Goal: Task Accomplishment & Management: Use online tool/utility

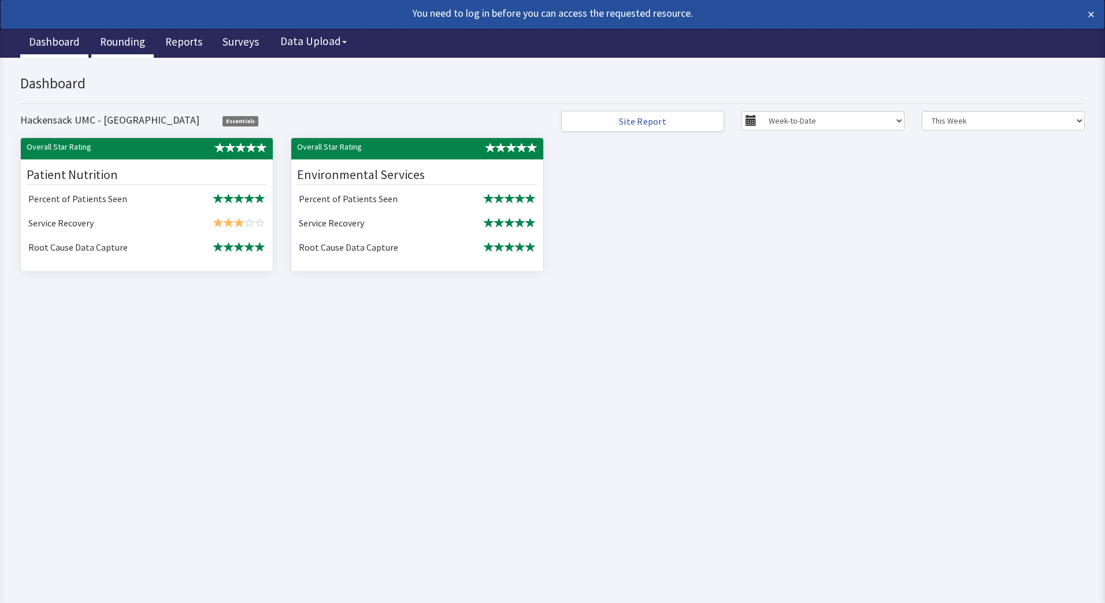
click at [113, 41] on link "Rounding" at bounding box center [122, 43] width 62 height 29
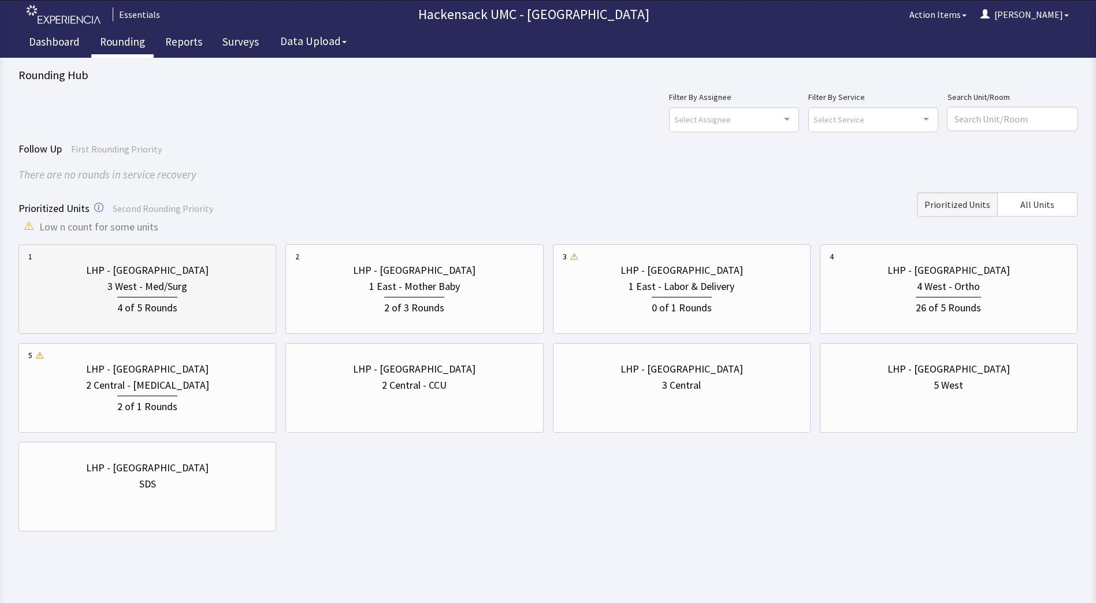
click at [155, 280] on div "3 West - Med/Surg" at bounding box center [147, 287] width 80 height 16
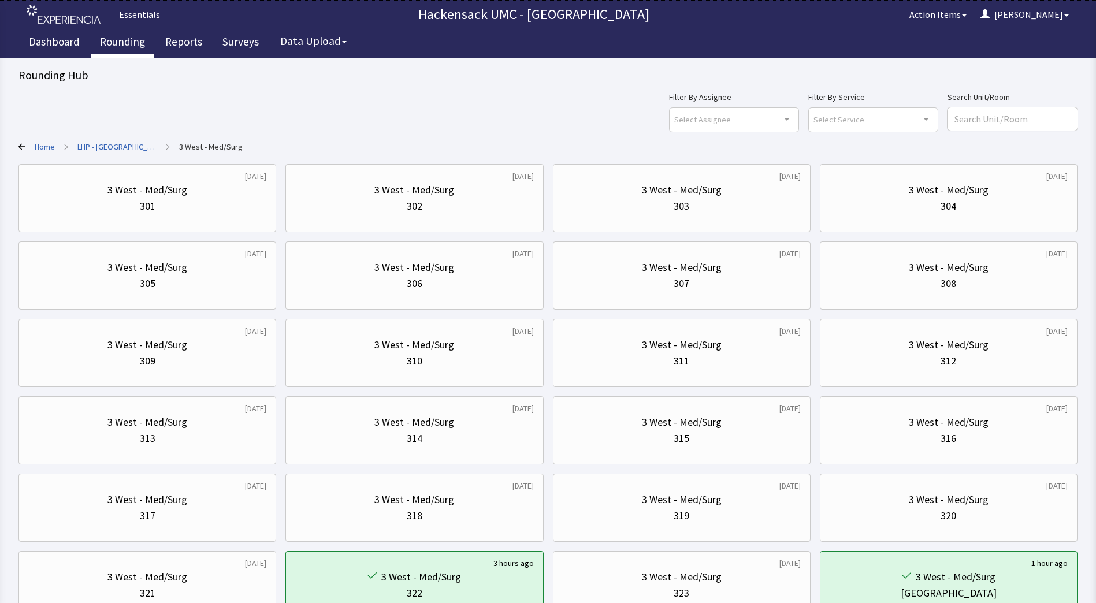
click at [39, 148] on link "Home" at bounding box center [45, 147] width 20 height 12
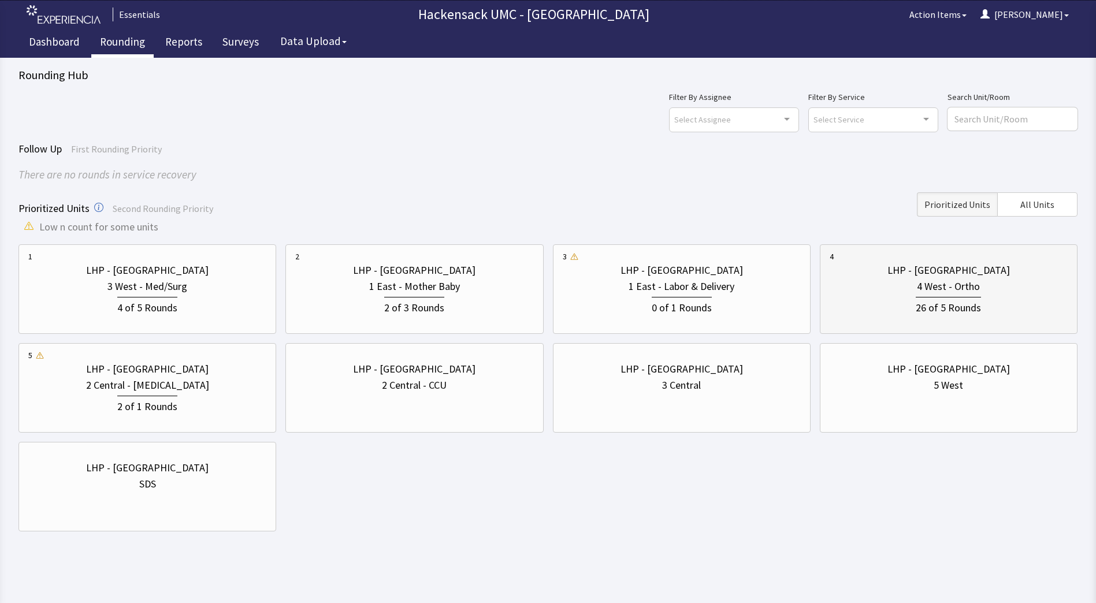
click at [911, 289] on div "4 West - Ortho" at bounding box center [949, 287] width 238 height 16
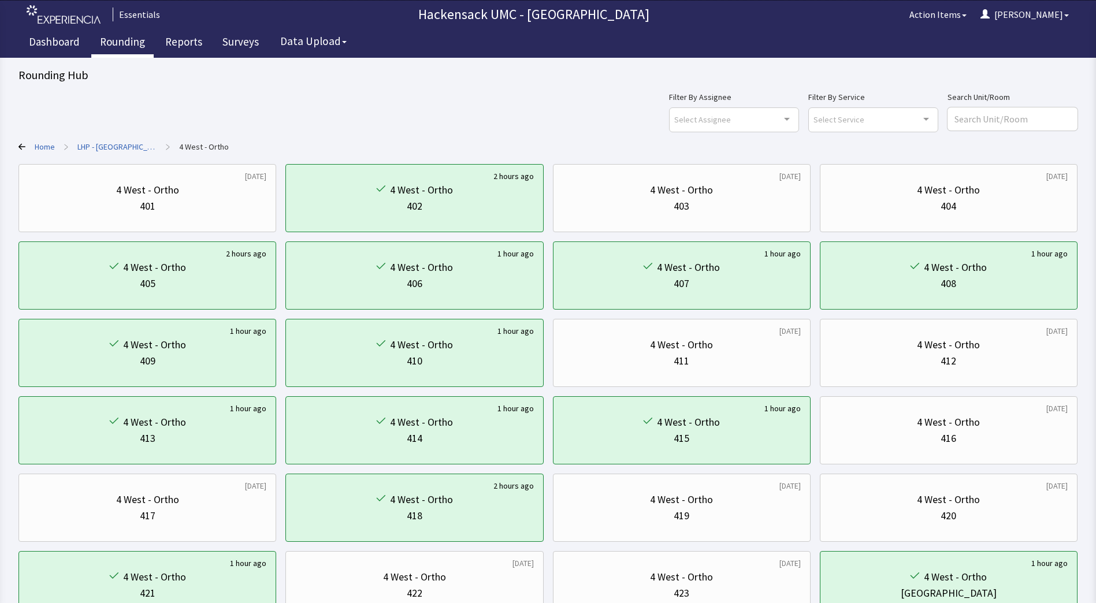
scroll to position [92, 0]
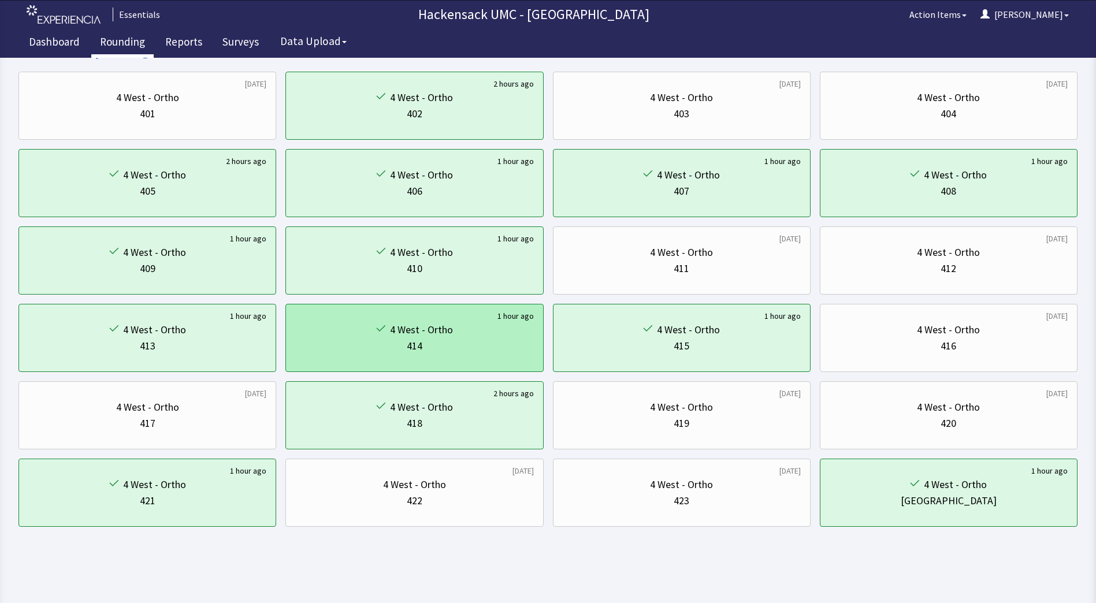
click at [459, 344] on div "414" at bounding box center [414, 346] width 238 height 16
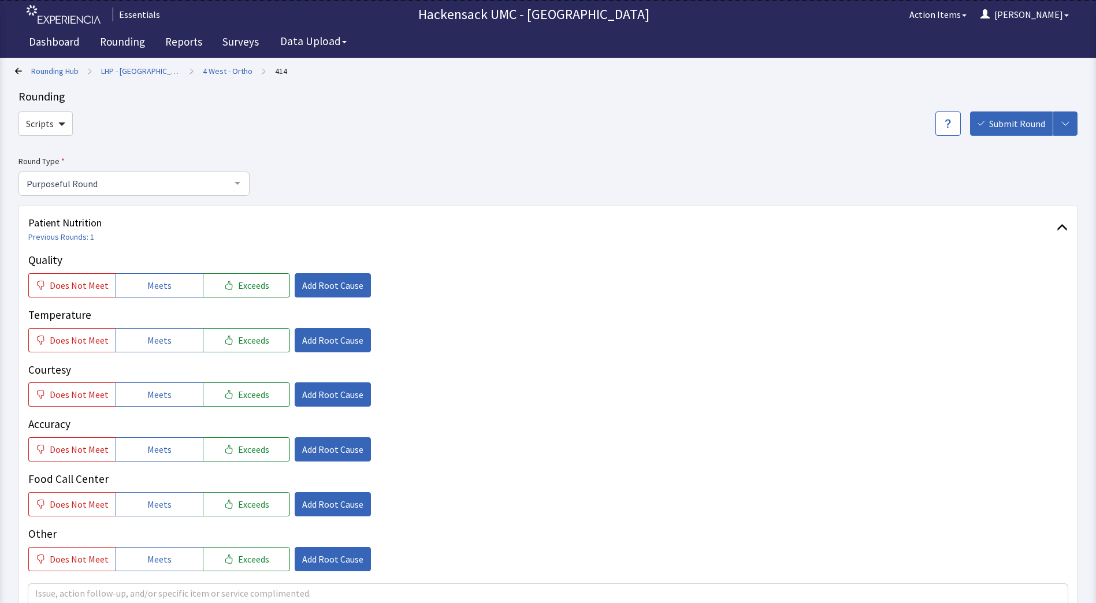
click at [20, 75] on div "Rounding Hub > LHP - Pascack Valley > 4 West - Ortho > 414" at bounding box center [544, 70] width 1059 height 17
click at [18, 71] on icon at bounding box center [18, 71] width 7 height 6
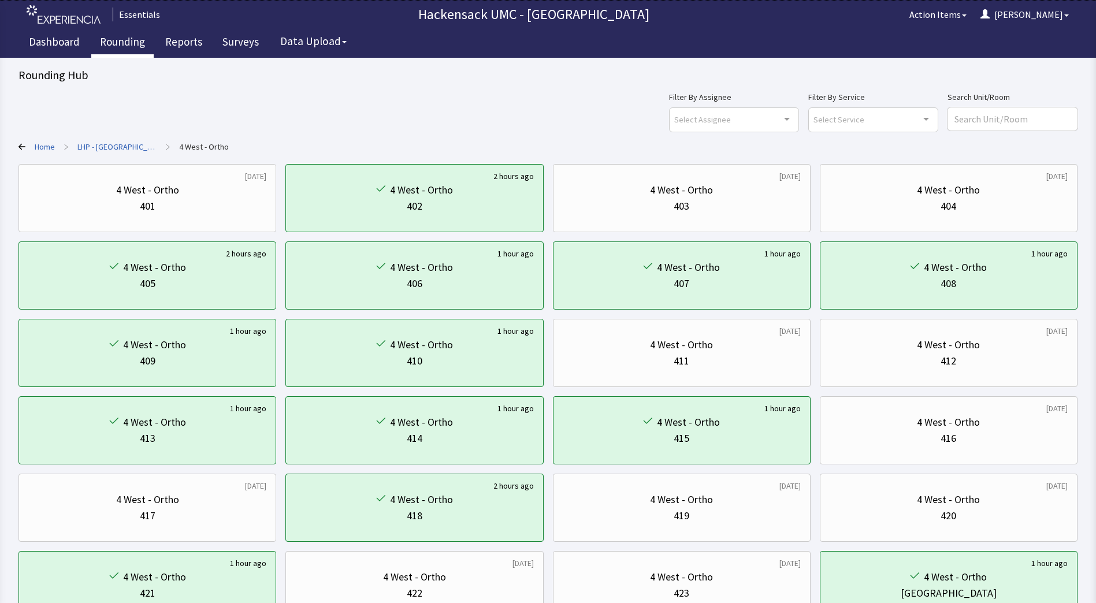
click at [120, 48] on link "Rounding" at bounding box center [122, 43] width 62 height 29
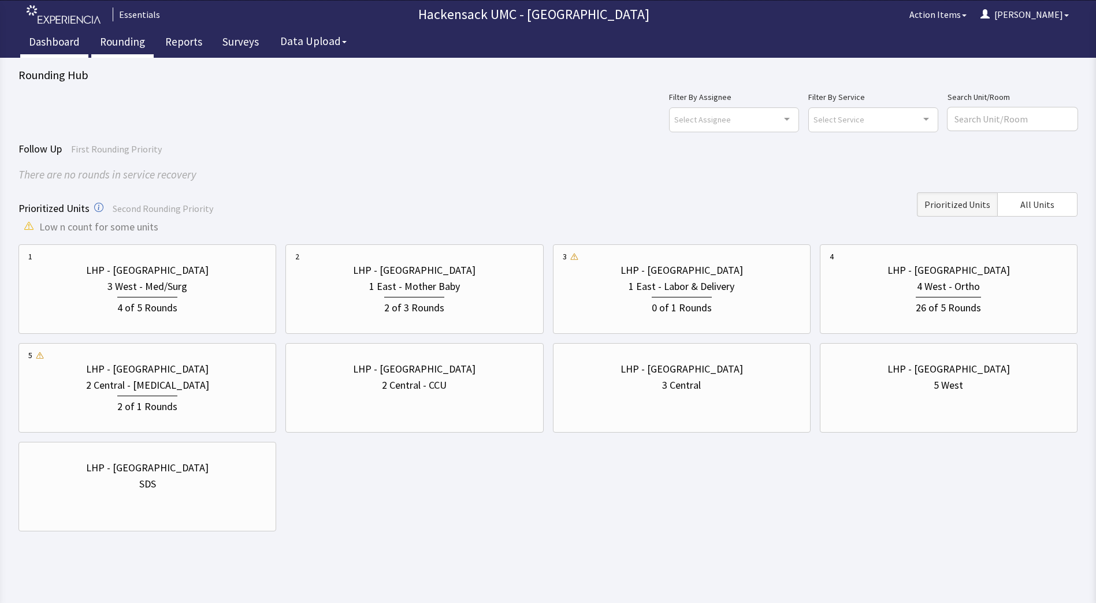
click at [58, 51] on link "Dashboard" at bounding box center [54, 43] width 68 height 29
